Goal: Transaction & Acquisition: Download file/media

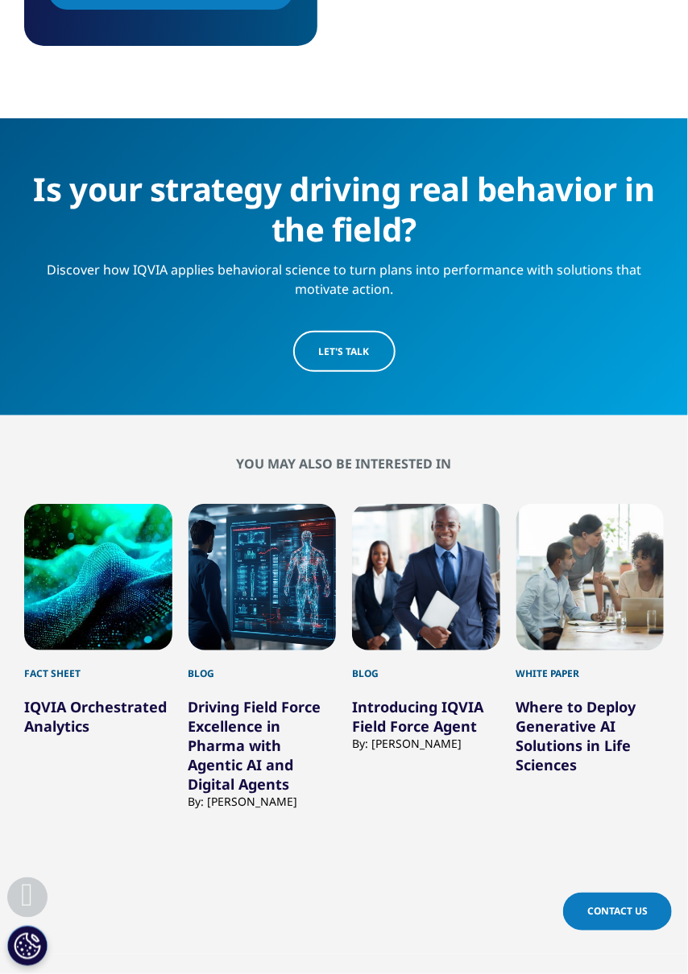
scroll to position [1834, 0]
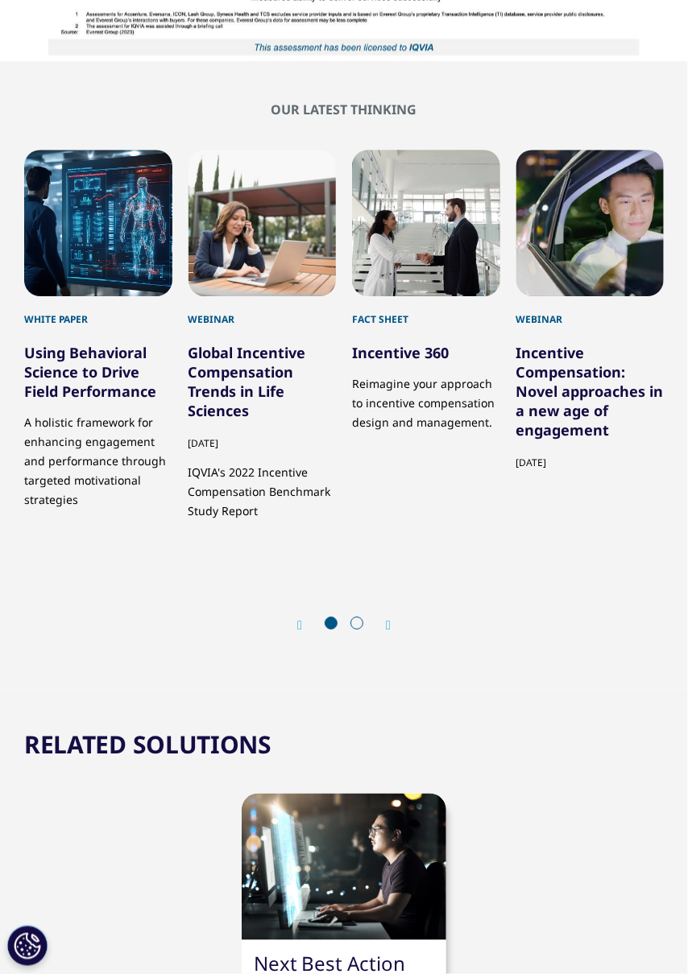
click at [390, 632] on icon "Next slide" at bounding box center [388, 625] width 5 height 13
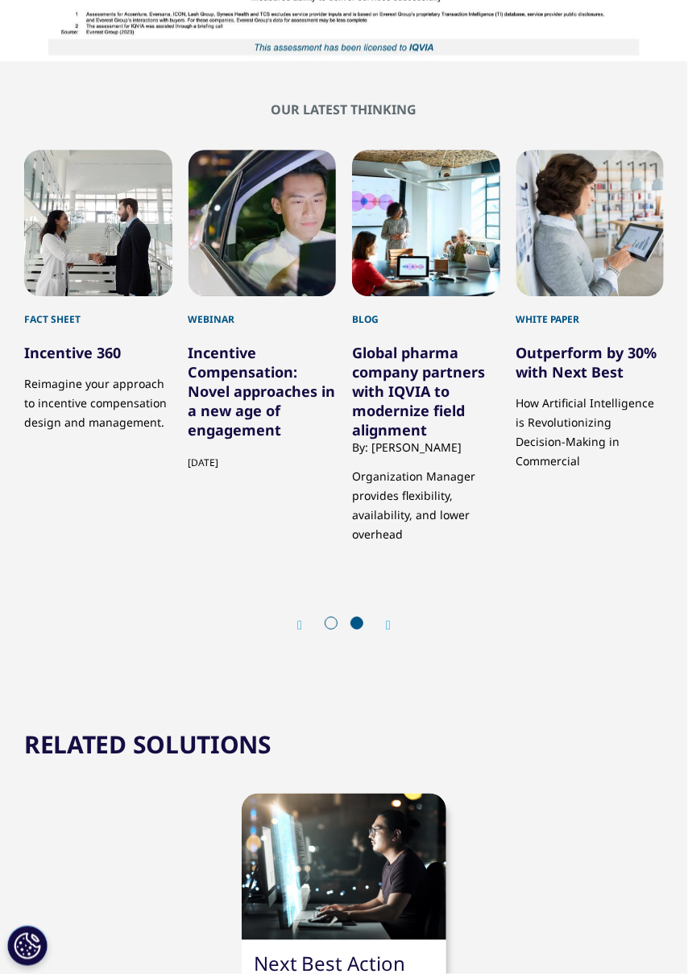
click at [103, 296] on div "3 / 6" at bounding box center [98, 223] width 148 height 147
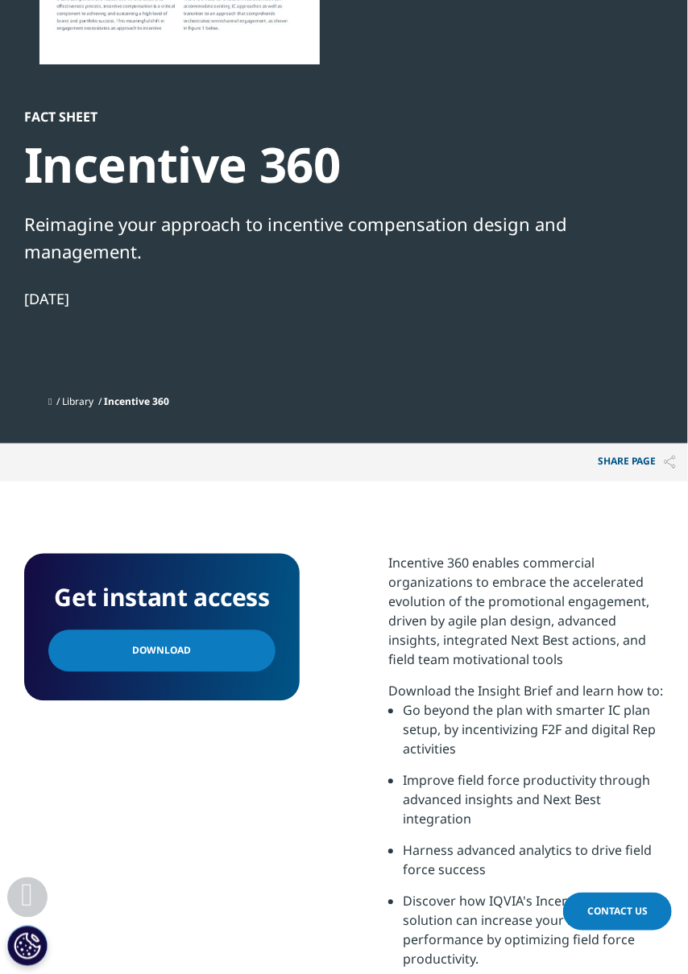
scroll to position [457, 0]
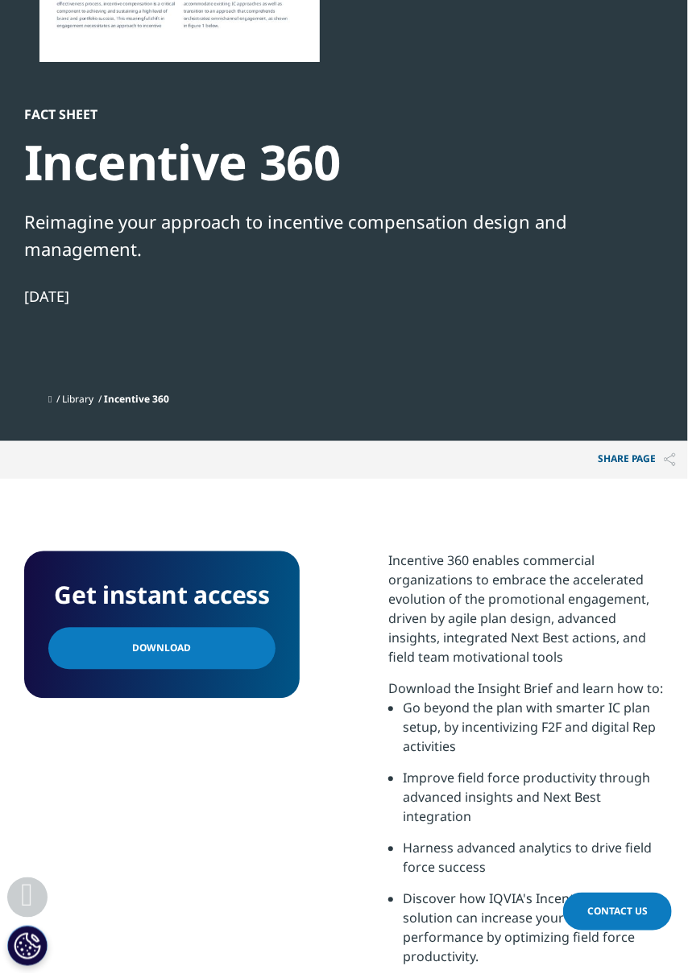
click at [174, 649] on span "Download" at bounding box center [162, 649] width 59 height 18
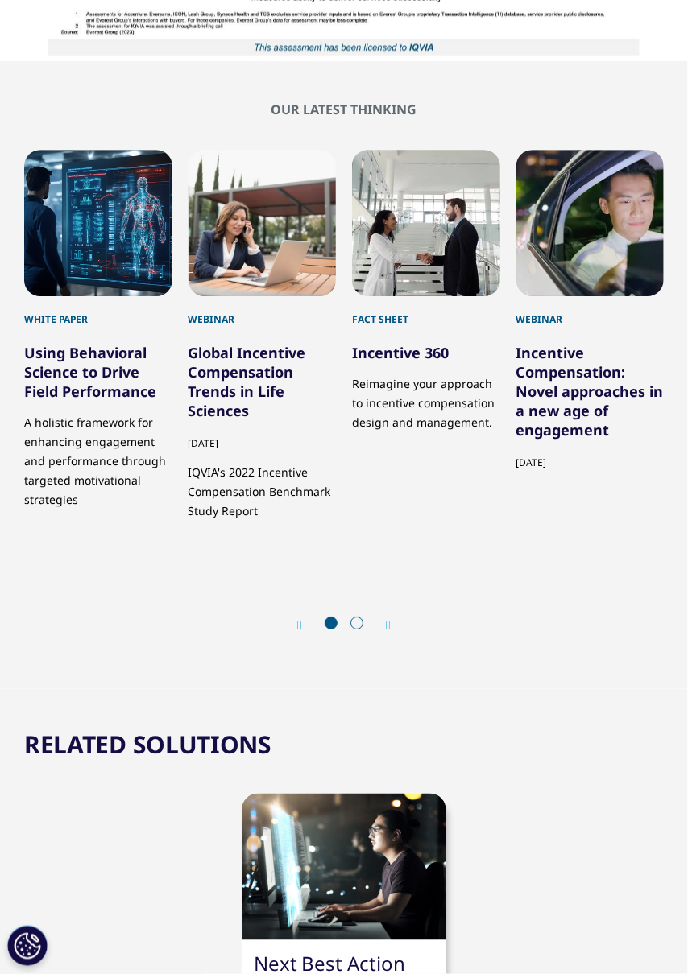
click at [107, 288] on div "1 / 6" at bounding box center [98, 223] width 148 height 147
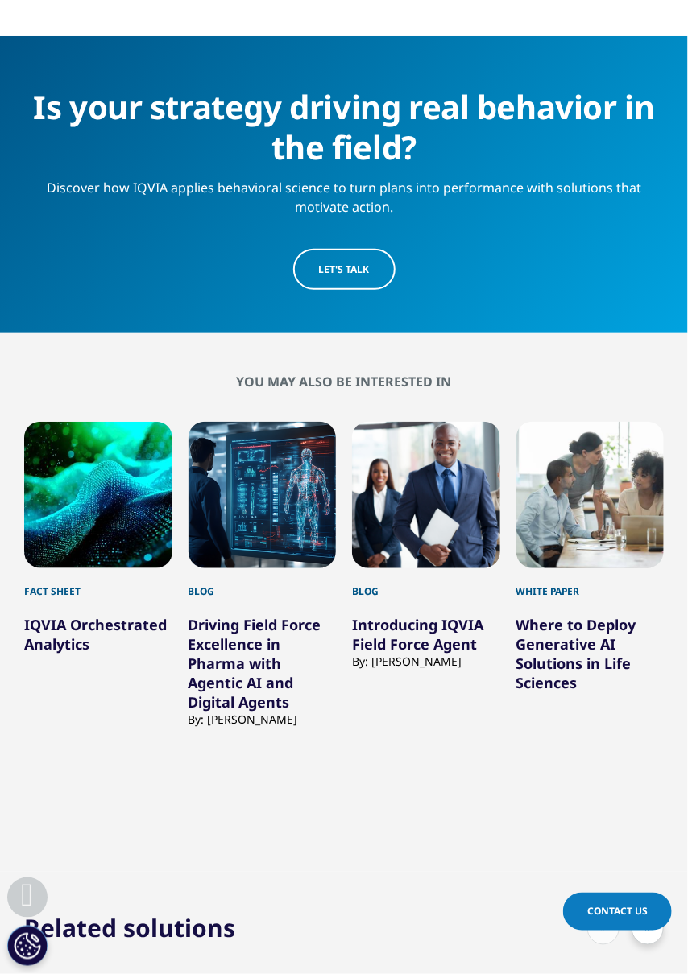
scroll to position [1847, 0]
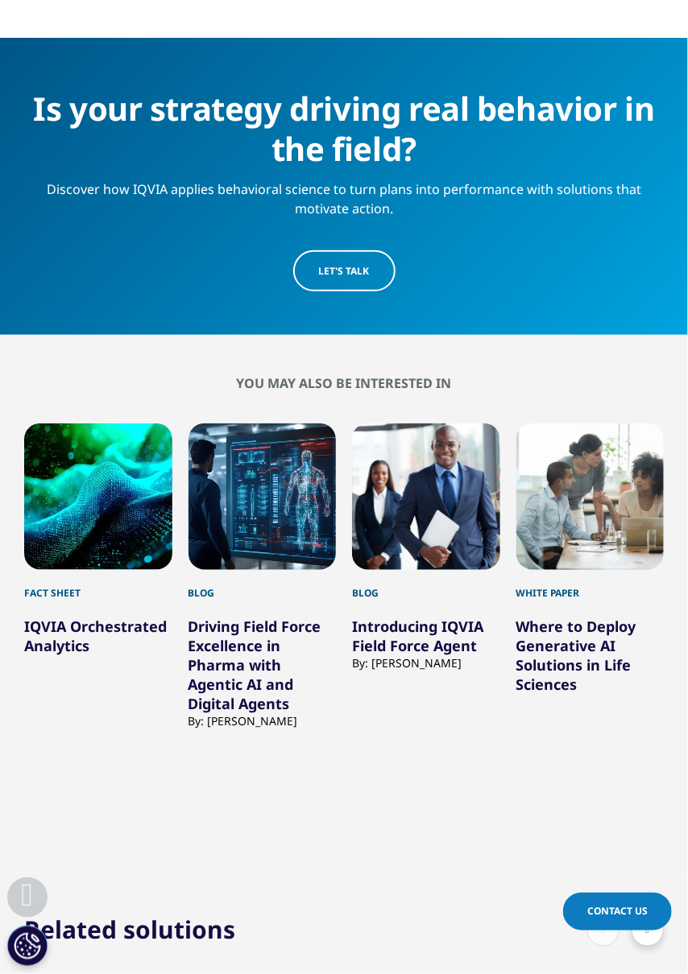
click at [419, 636] on link "Introducing IQVIA Field Force Agent" at bounding box center [417, 636] width 131 height 39
